Goal: Task Accomplishment & Management: Manage account settings

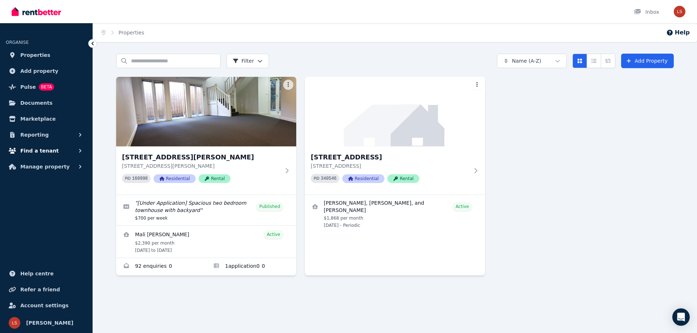
click at [49, 149] on span "Find a tenant" at bounding box center [39, 151] width 38 height 9
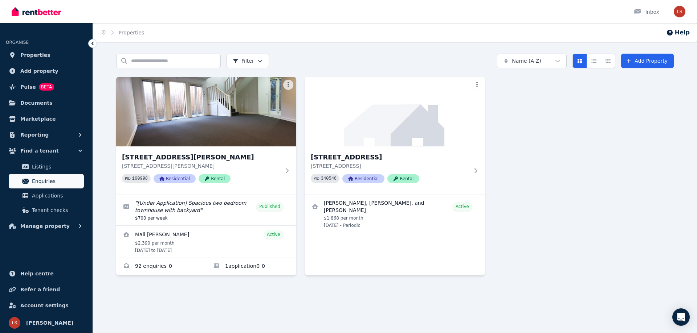
click at [53, 175] on link "Enquiries" at bounding box center [46, 181] width 75 height 15
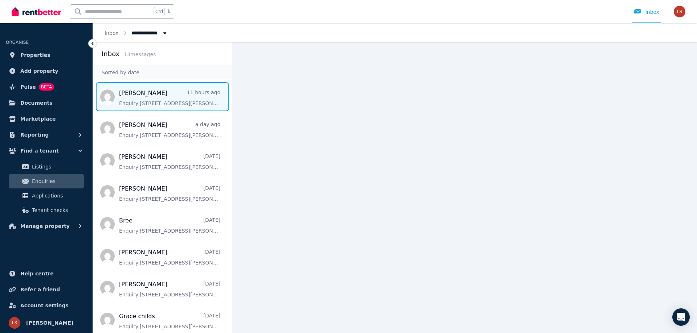
click at [156, 91] on span "Message list" at bounding box center [162, 96] width 139 height 29
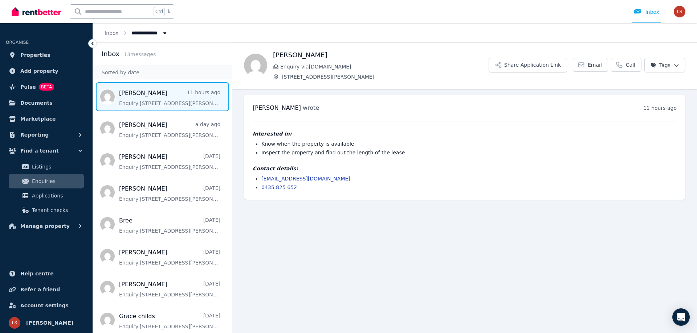
drag, startPoint x: 273, startPoint y: 54, endPoint x: 326, endPoint y: 55, distance: 52.6
click at [333, 55] on h1 "[PERSON_NAME]" at bounding box center [381, 55] width 216 height 10
copy h1 "[PERSON_NAME]"
drag, startPoint x: 260, startPoint y: 177, endPoint x: 325, endPoint y: 180, distance: 65.4
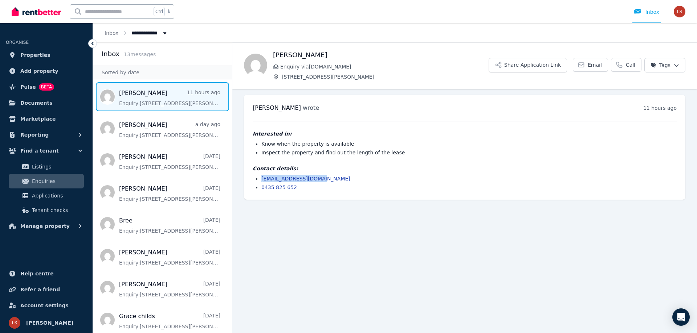
click at [325, 180] on ul "[EMAIL_ADDRESS][DOMAIN_NAME] 0435 825 652" at bounding box center [465, 183] width 424 height 16
copy link "[EMAIL_ADDRESS][DOMAIN_NAME]"
click at [264, 192] on div "[PERSON_NAME] wrote 11 hours ago 7:54 am [DATE][DATE] Interested in: Know when …" at bounding box center [464, 147] width 441 height 105
drag, startPoint x: 258, startPoint y: 189, endPoint x: 297, endPoint y: 186, distance: 38.9
click at [297, 186] on ul "[EMAIL_ADDRESS][DOMAIN_NAME] 0435 825 652" at bounding box center [465, 183] width 424 height 16
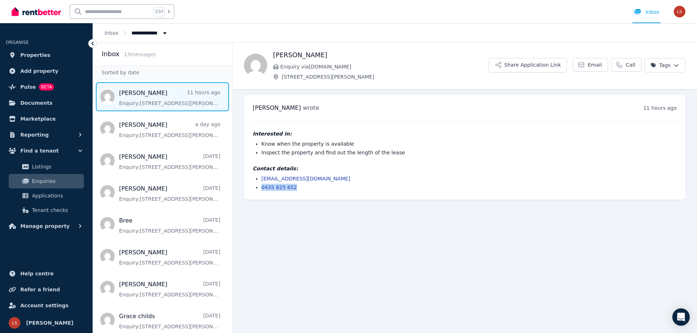
copy link "0435 825 652"
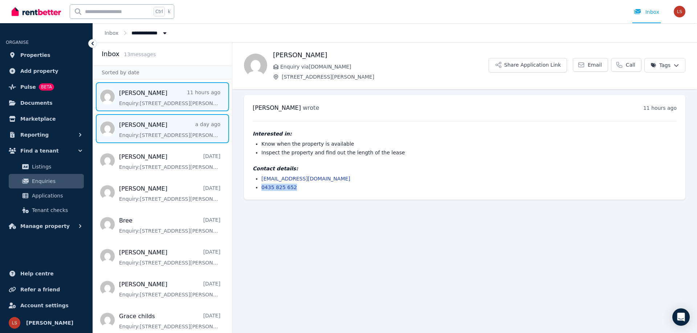
click at [140, 132] on span "Message list" at bounding box center [162, 128] width 139 height 29
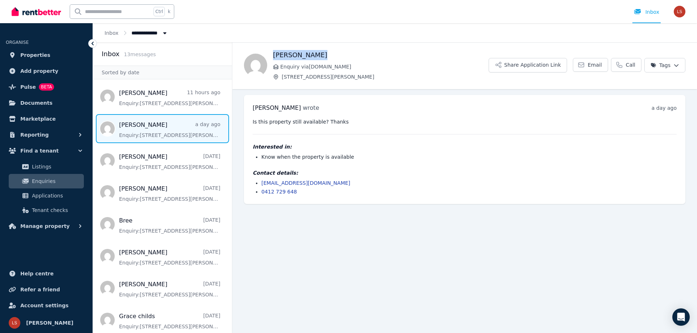
drag, startPoint x: 273, startPoint y: 54, endPoint x: 322, endPoint y: 59, distance: 48.5
click at [322, 59] on h1 "[PERSON_NAME]" at bounding box center [381, 55] width 216 height 10
copy h1 "[PERSON_NAME]"
drag, startPoint x: 257, startPoint y: 180, endPoint x: 336, endPoint y: 182, distance: 79.1
click at [338, 183] on li "[EMAIL_ADDRESS][DOMAIN_NAME]" at bounding box center [468, 183] width 415 height 7
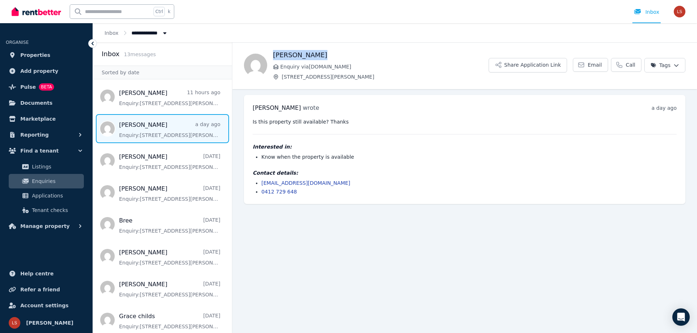
copy link "[EMAIL_ADDRESS][DOMAIN_NAME]"
drag, startPoint x: 260, startPoint y: 191, endPoint x: 299, endPoint y: 190, distance: 38.8
click at [299, 190] on ul "[EMAIL_ADDRESS][DOMAIN_NAME] 0412 729 648" at bounding box center [465, 188] width 424 height 16
copy link "0412 729 648"
click at [261, 239] on main "Back [PERSON_NAME] Enquiry via [DOMAIN_NAME] [STREET_ADDRESS][PERSON_NAME] Shar…" at bounding box center [464, 187] width 464 height 291
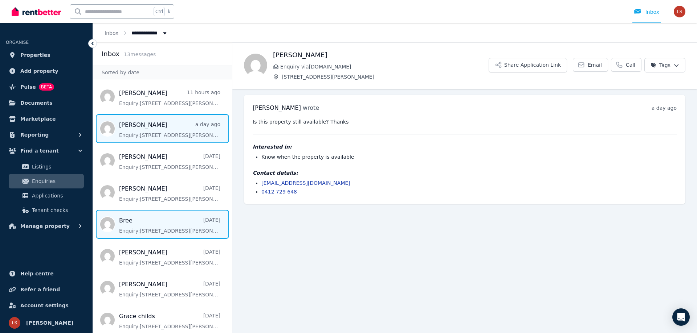
click at [163, 226] on span "Message list" at bounding box center [162, 224] width 139 height 29
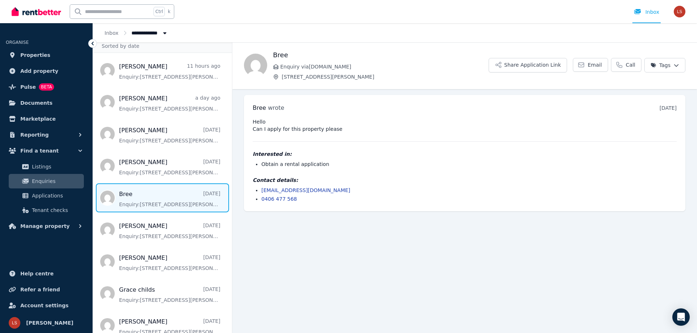
scroll to position [109, 0]
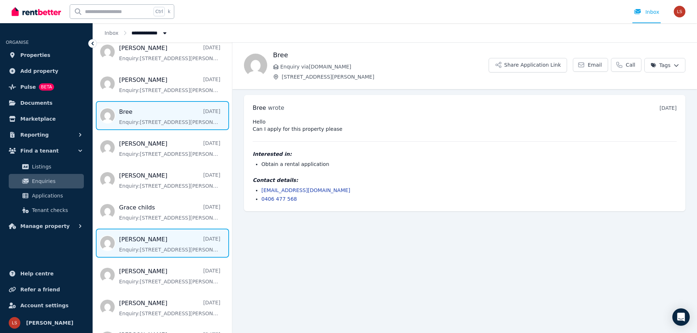
click at [173, 244] on span "Message list" at bounding box center [162, 243] width 139 height 29
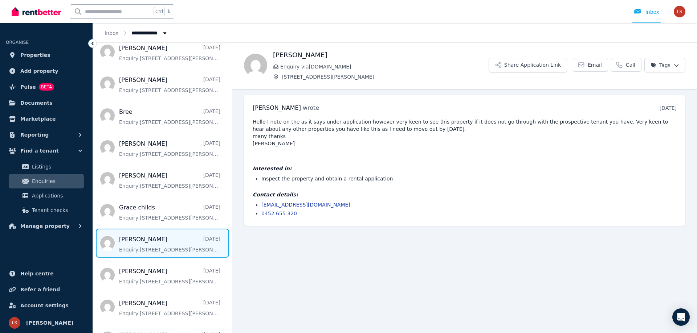
click at [207, 245] on span "Message list" at bounding box center [162, 243] width 139 height 29
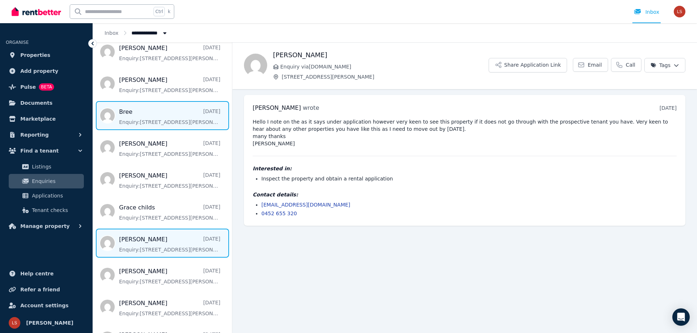
click at [180, 116] on span "Message list" at bounding box center [162, 115] width 139 height 29
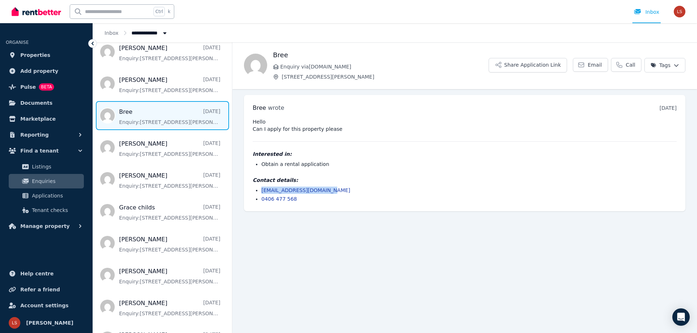
drag, startPoint x: 261, startPoint y: 191, endPoint x: 327, endPoint y: 193, distance: 66.4
click at [327, 192] on ul "[EMAIL_ADDRESS][DOMAIN_NAME] 0406 477 568" at bounding box center [465, 195] width 424 height 16
copy link "[EMAIL_ADDRESS][DOMAIN_NAME]"
drag, startPoint x: 260, startPoint y: 199, endPoint x: 292, endPoint y: 200, distance: 32.3
click at [292, 200] on ul "[EMAIL_ADDRESS][DOMAIN_NAME] 0406 477 568" at bounding box center [465, 195] width 424 height 16
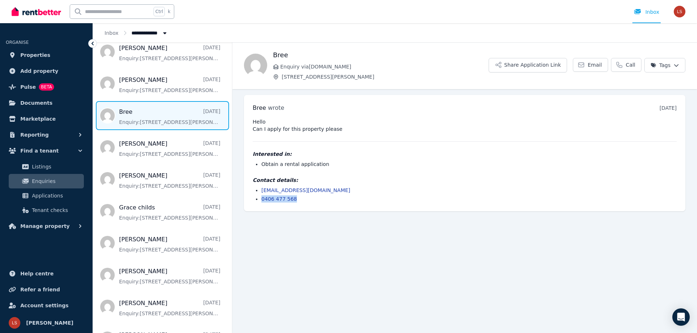
copy link "0406 477 568"
click at [271, 263] on main "Back Bree Enquiry via [DOMAIN_NAME] [STREET_ADDRESS][PERSON_NAME] Share Applica…" at bounding box center [464, 187] width 464 height 291
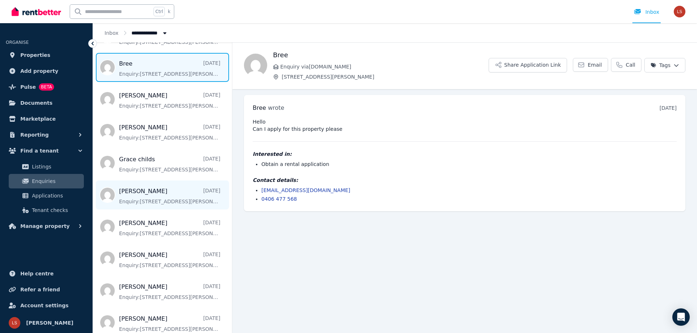
scroll to position [164, 0]
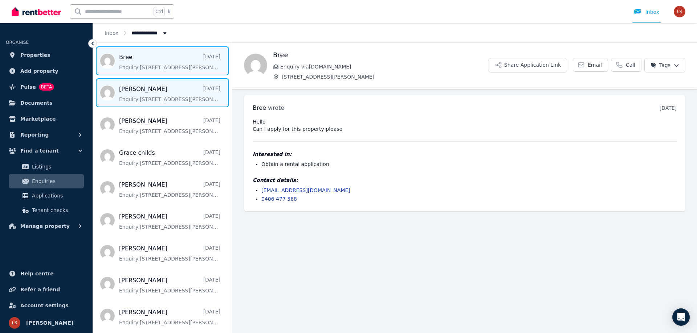
click at [131, 92] on span "Message list" at bounding box center [162, 92] width 139 height 29
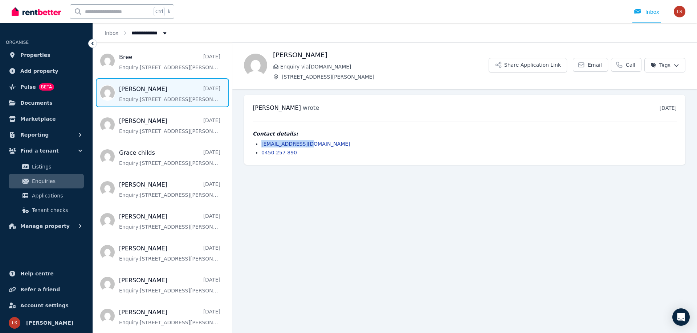
drag, startPoint x: 259, startPoint y: 143, endPoint x: 307, endPoint y: 145, distance: 47.9
click at [307, 145] on ul "[EMAIL_ADDRESS][DOMAIN_NAME] 0450 257 890" at bounding box center [465, 148] width 424 height 16
copy link "[EMAIL_ADDRESS][DOMAIN_NAME]"
drag, startPoint x: 258, startPoint y: 151, endPoint x: 296, endPoint y: 153, distance: 37.8
click at [296, 153] on ul "[EMAIL_ADDRESS][DOMAIN_NAME] 0450 257 890" at bounding box center [465, 148] width 424 height 16
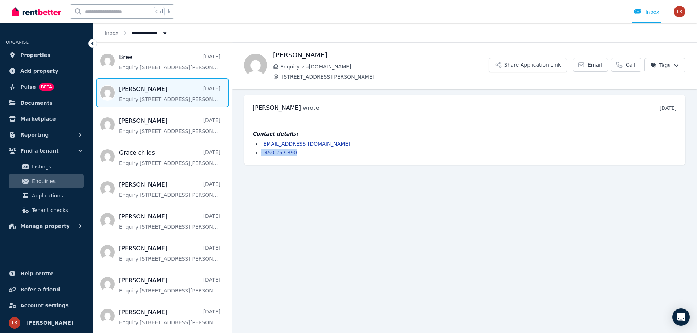
click at [272, 260] on main "Back [PERSON_NAME] Enquiry via [DOMAIN_NAME] [STREET_ADDRESS][PERSON_NAME] Shar…" at bounding box center [464, 187] width 464 height 291
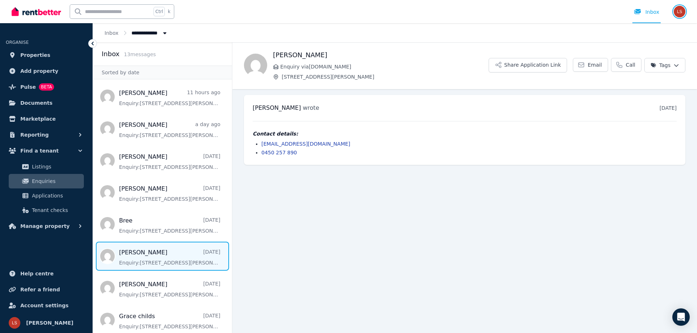
click at [681, 12] on img "button" at bounding box center [680, 12] width 12 height 12
click at [644, 95] on span "Logout" at bounding box center [650, 95] width 70 height 13
